Goal: Transaction & Acquisition: Subscribe to service/newsletter

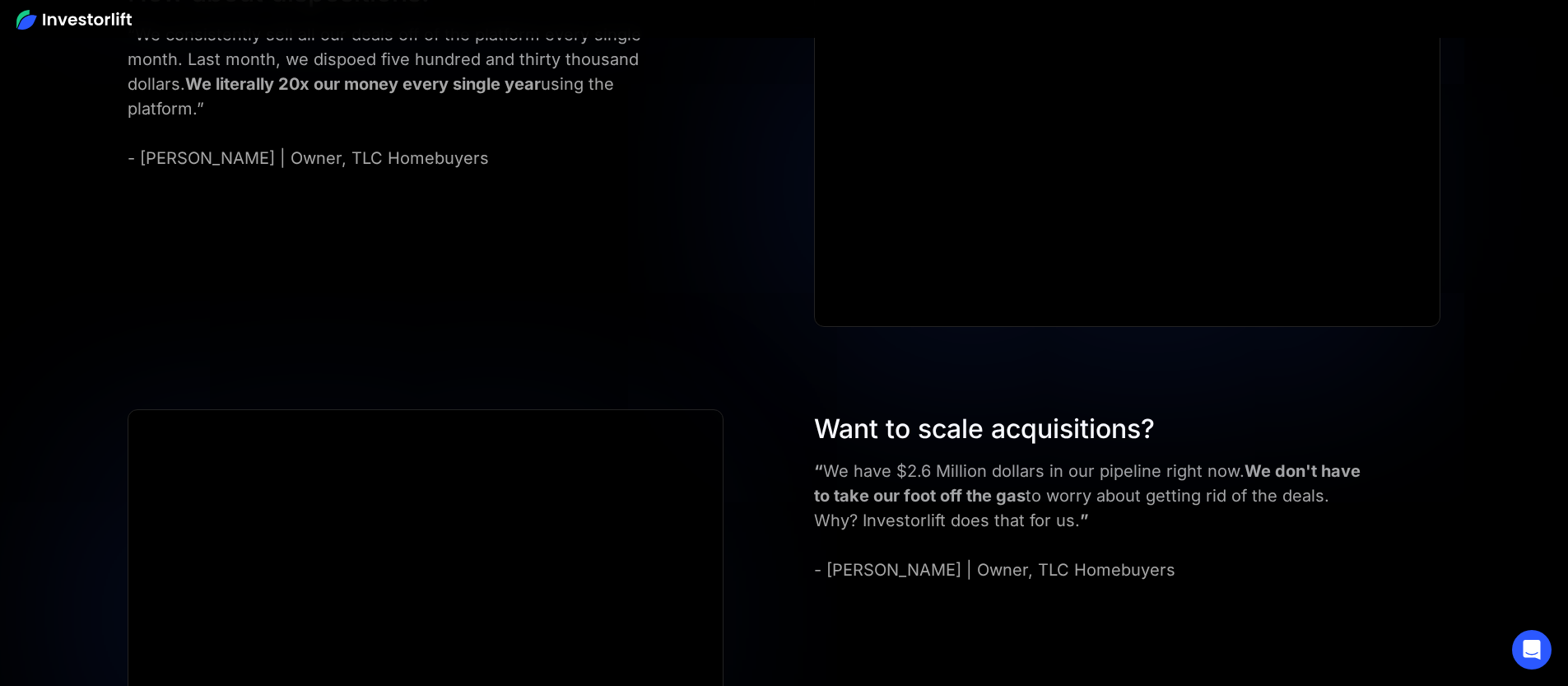
scroll to position [6613, 0]
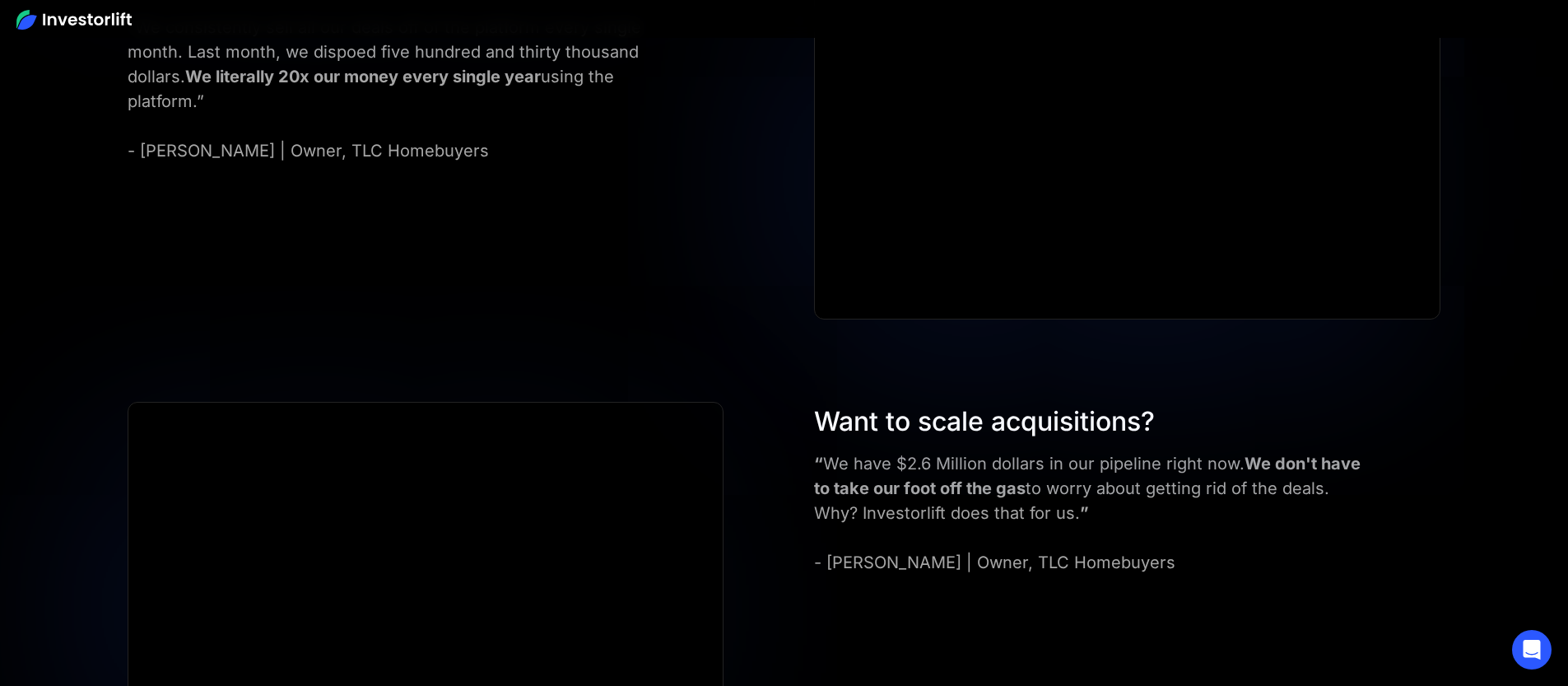
drag, startPoint x: 302, startPoint y: 360, endPoint x: 390, endPoint y: 370, distance: 88.6
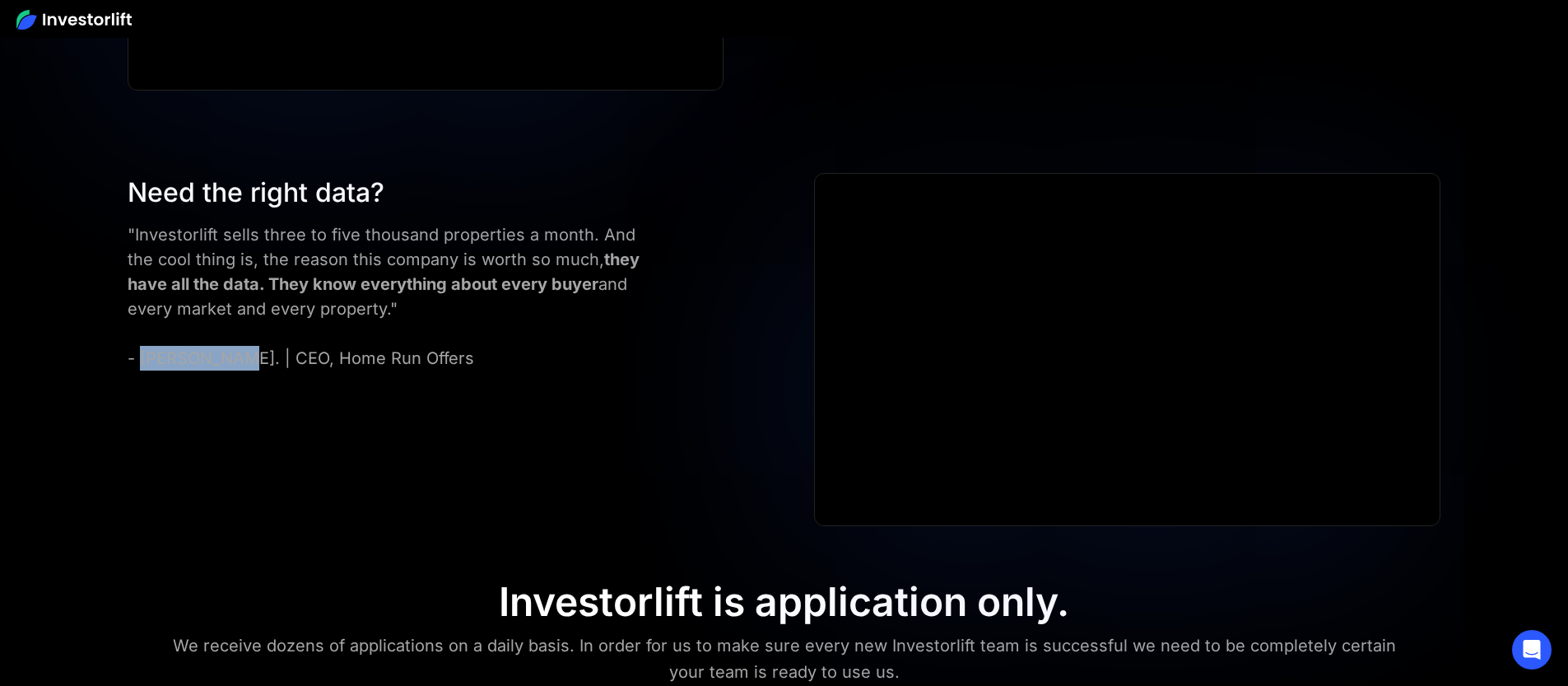
scroll to position [7264, 0]
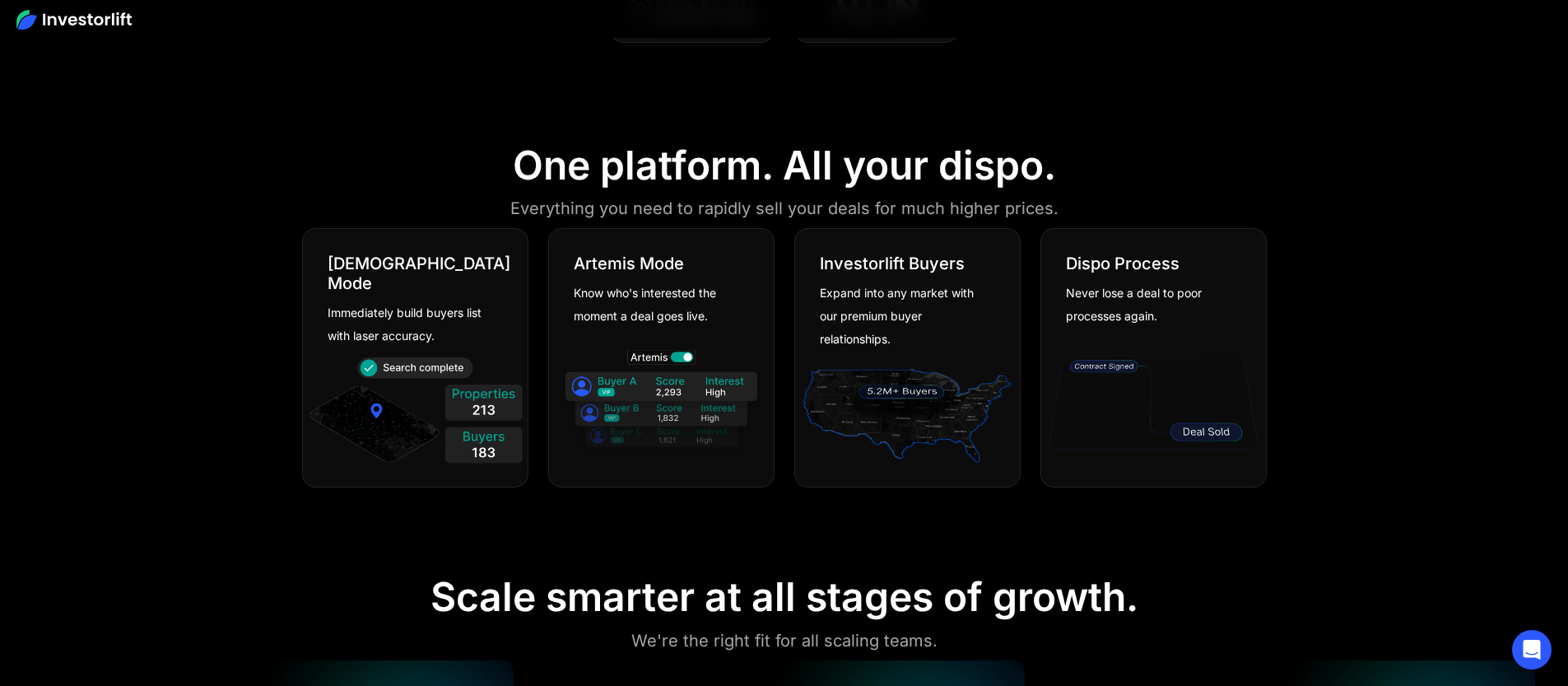
scroll to position [940, 0]
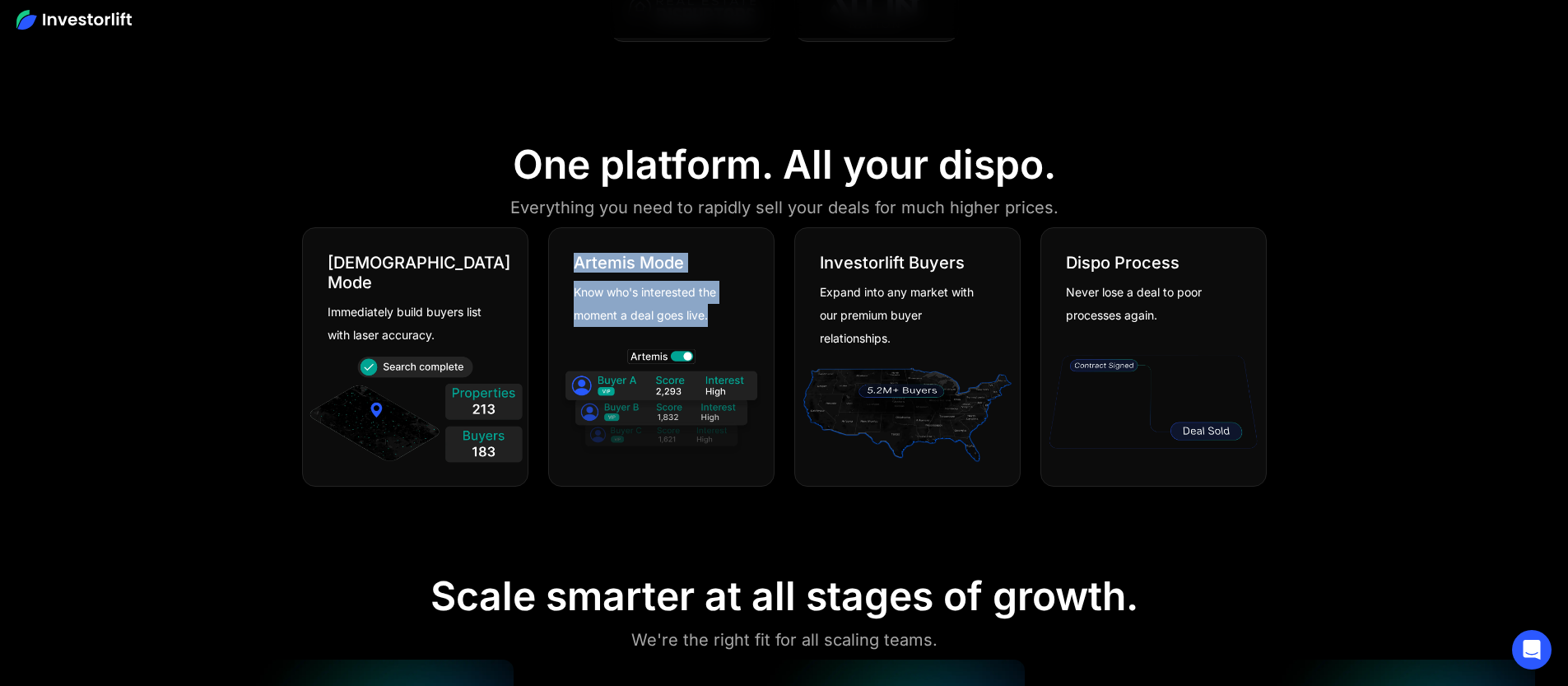
drag, startPoint x: 572, startPoint y: 267, endPoint x: 725, endPoint y: 326, distance: 164.0
click at [725, 326] on div "[PERSON_NAME] Mode Know who's interested the moment a deal goes live." at bounding box center [661, 278] width 224 height 99
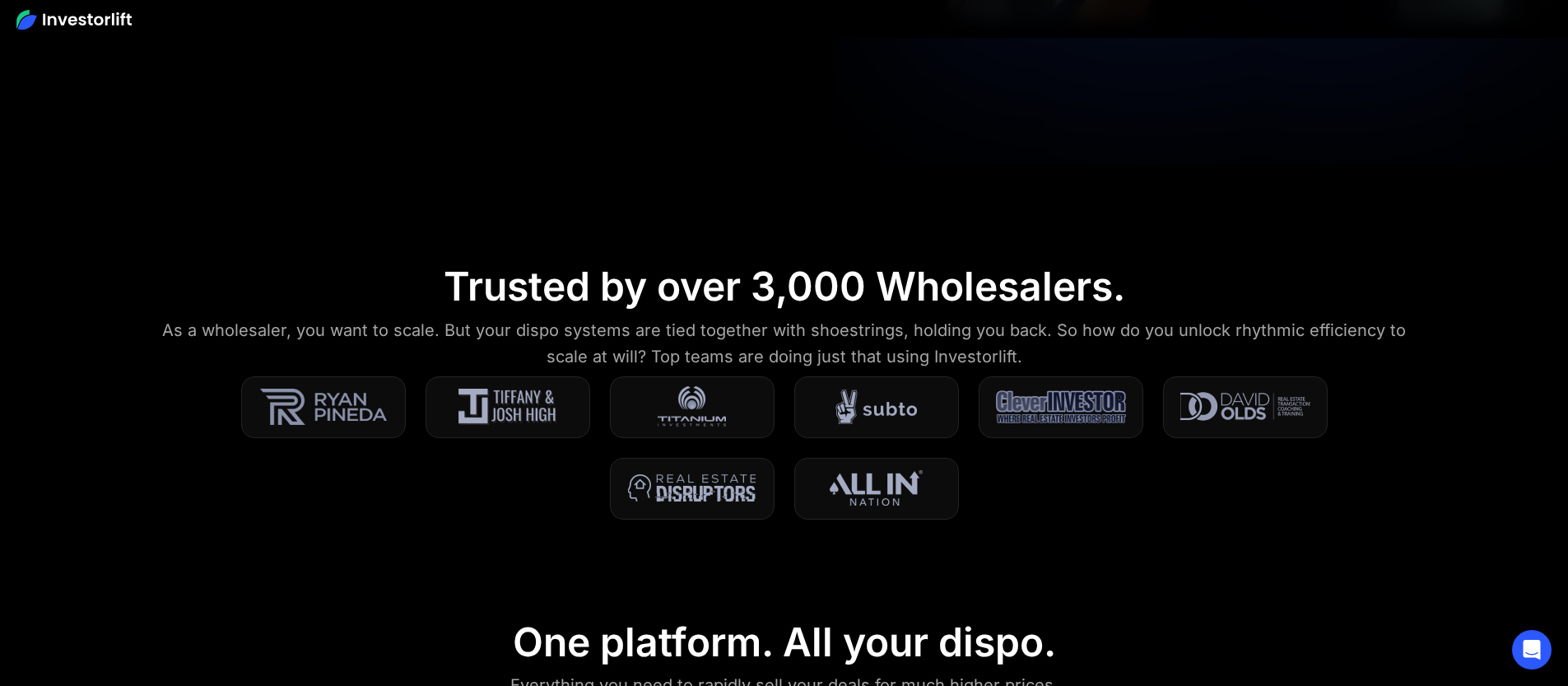
scroll to position [467, 0]
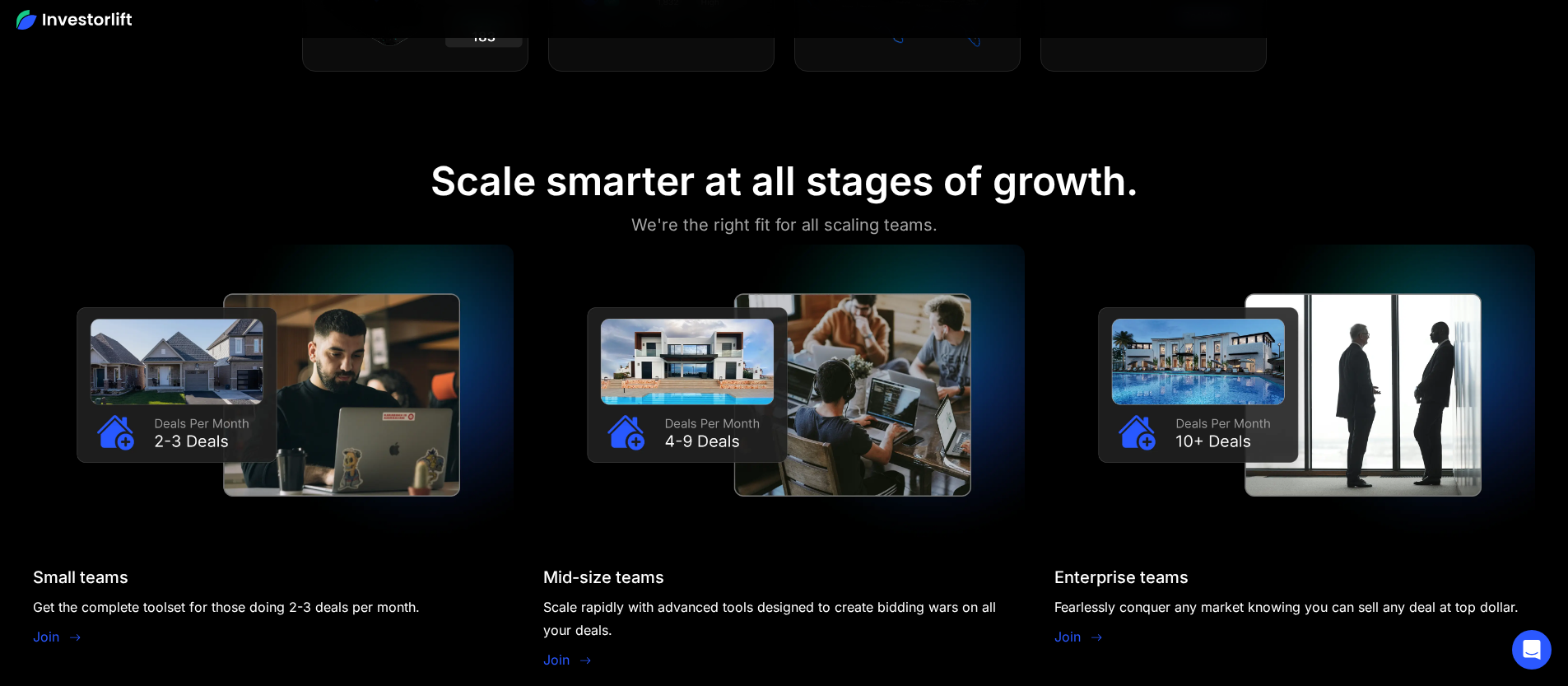
scroll to position [1356, 0]
